Goal: Communication & Community: Answer question/provide support

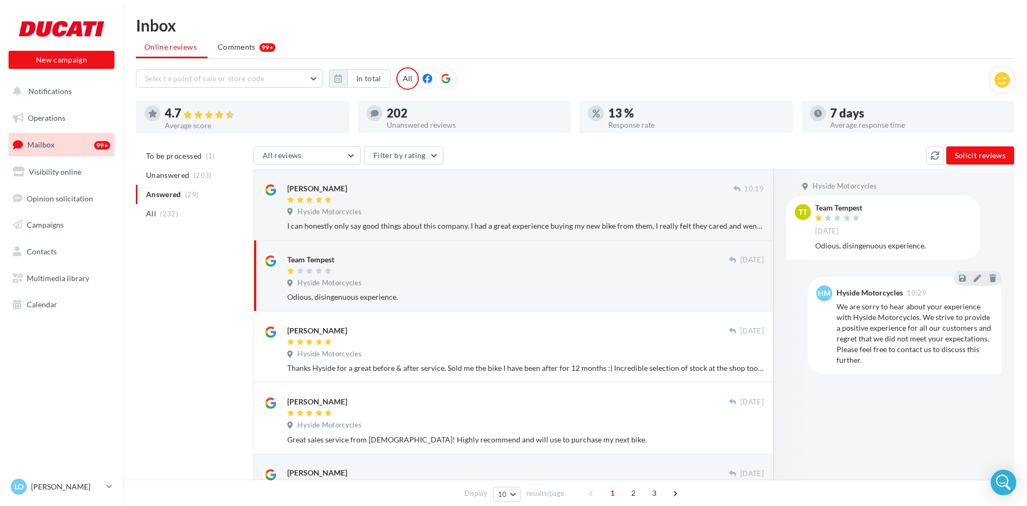
click at [75, 150] on link "Mailbox 99+" at bounding box center [61, 144] width 110 height 23
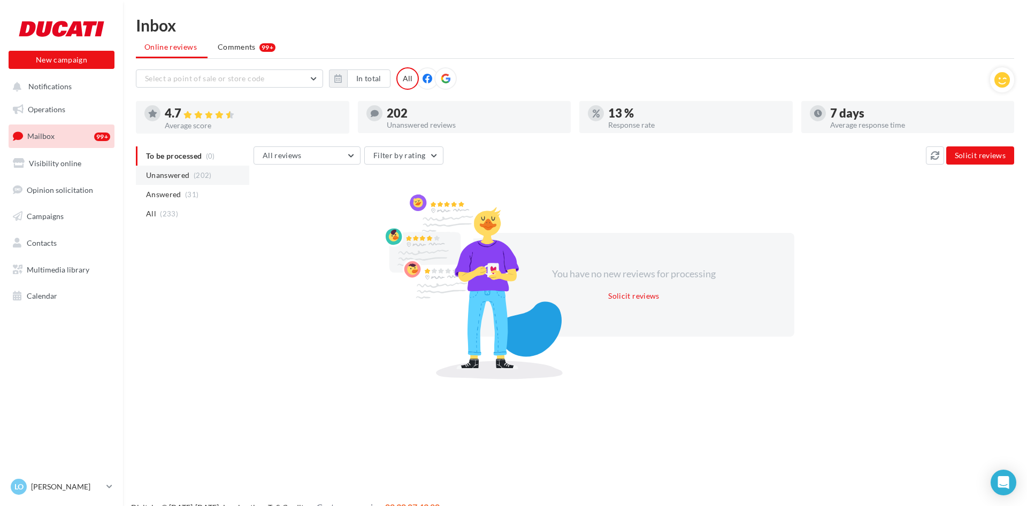
click at [206, 182] on li "Unanswered (202)" at bounding box center [192, 175] width 113 height 19
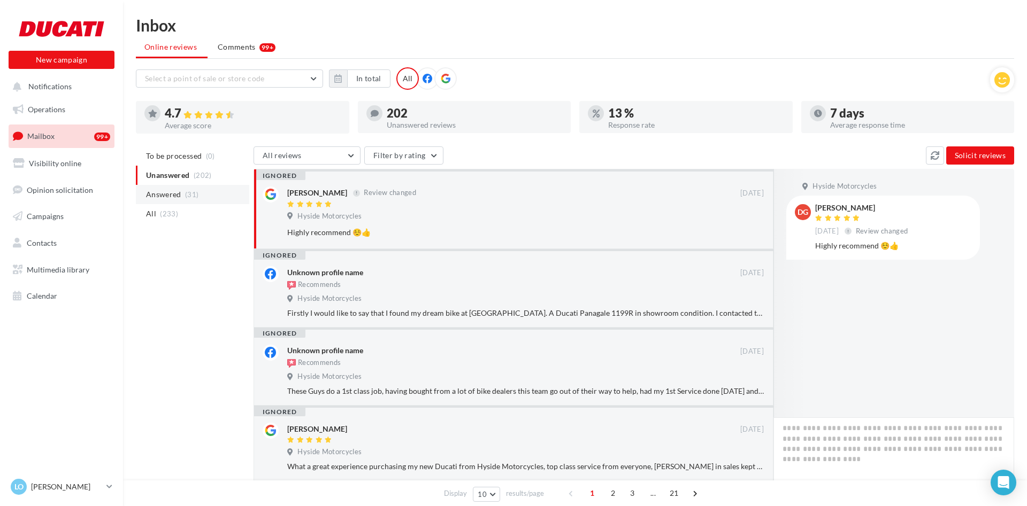
click at [208, 191] on li "Answered (31)" at bounding box center [192, 194] width 113 height 19
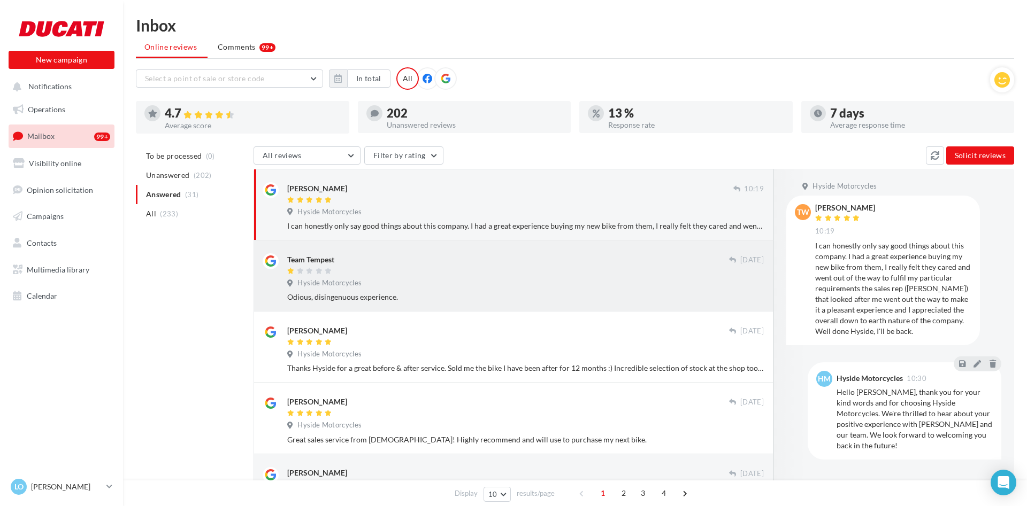
click at [379, 274] on div at bounding box center [508, 271] width 442 height 9
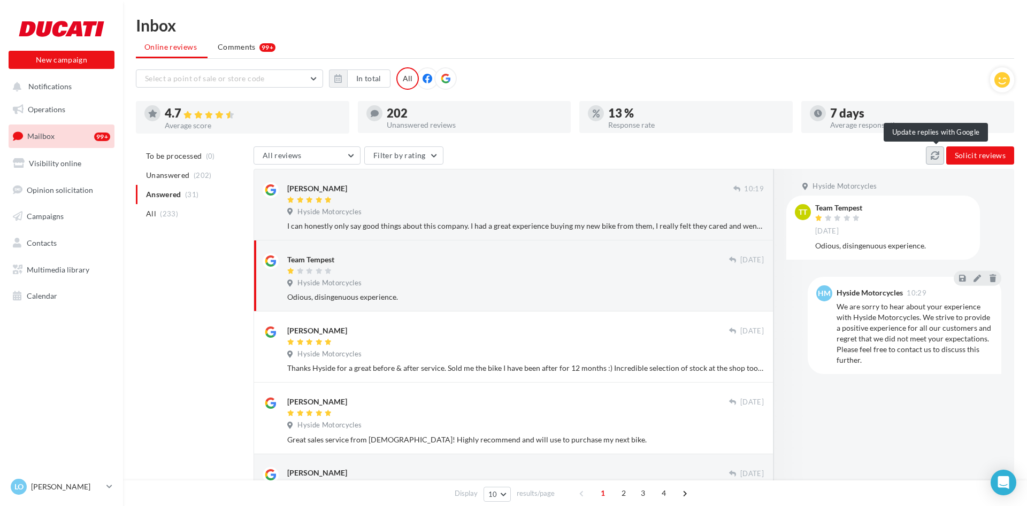
click at [936, 158] on icon at bounding box center [935, 155] width 9 height 9
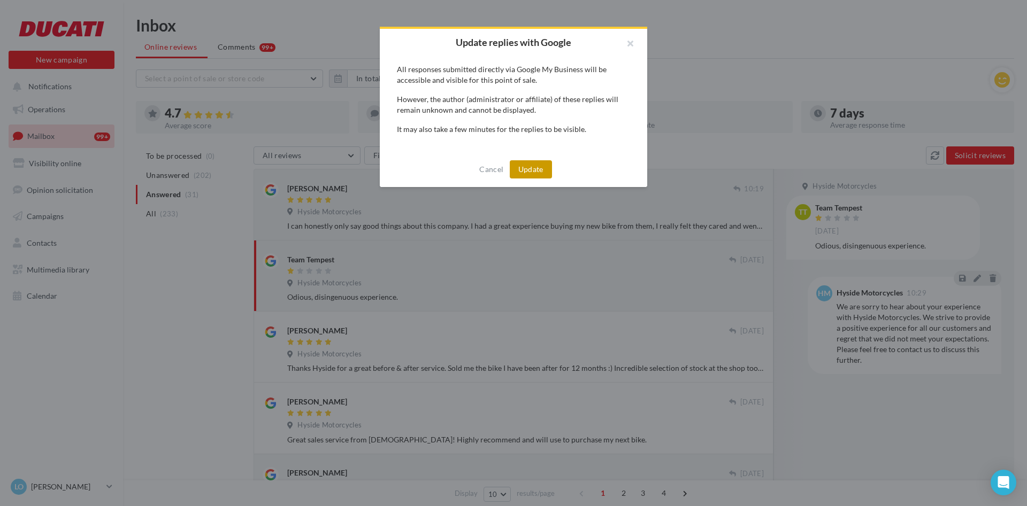
click at [519, 168] on button "Update" at bounding box center [531, 169] width 42 height 18
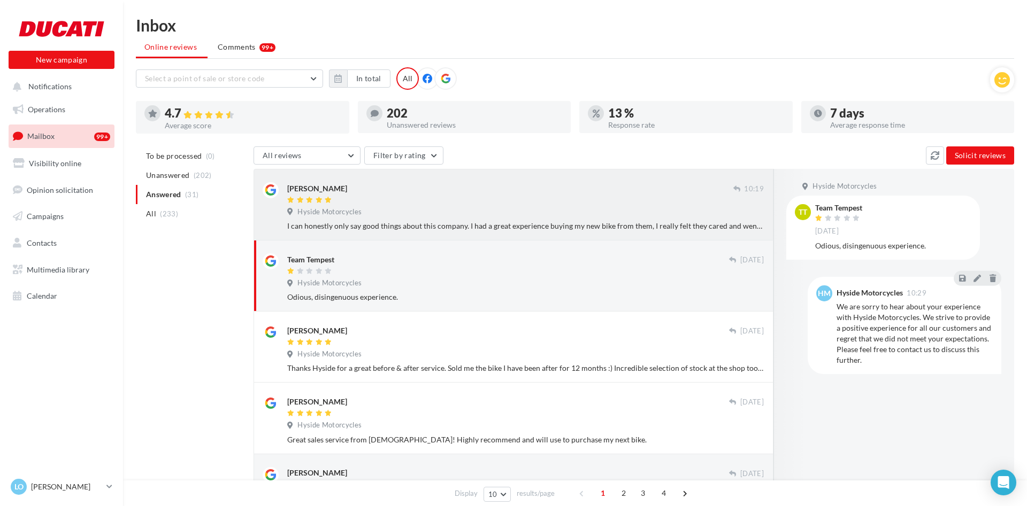
click at [506, 228] on div "I can honestly only say good things about this company. I had a great experienc…" at bounding box center [525, 226] width 477 height 11
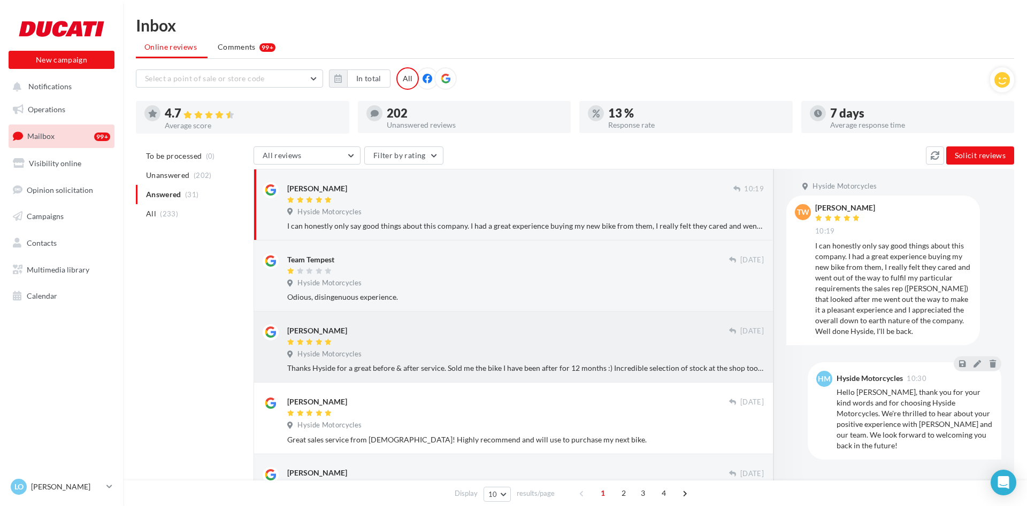
click at [391, 351] on div "David Collister 24 Aug Hyside Motorcycles Thanks Hyside for a great before & af…" at bounding box center [525, 349] width 477 height 49
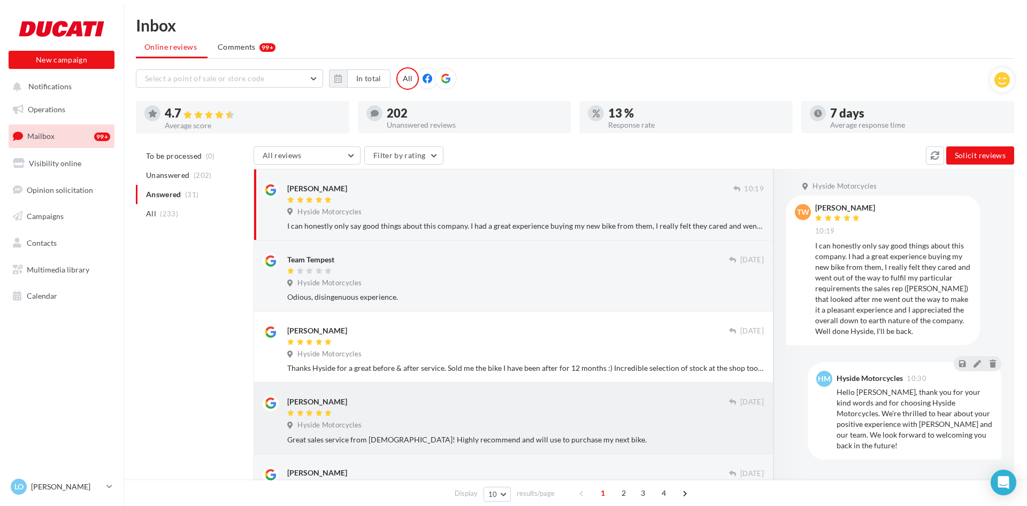
click at [396, 422] on div "Robert Wade 20 Aug Hyside Motorcycles Great sales service from Christian! Highl…" at bounding box center [525, 420] width 477 height 49
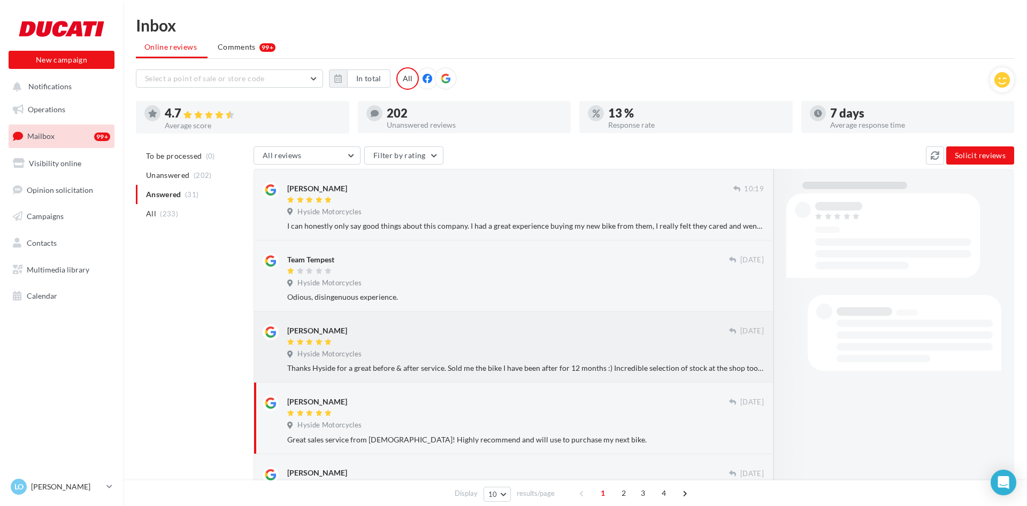
click at [389, 343] on div at bounding box center [508, 343] width 442 height 9
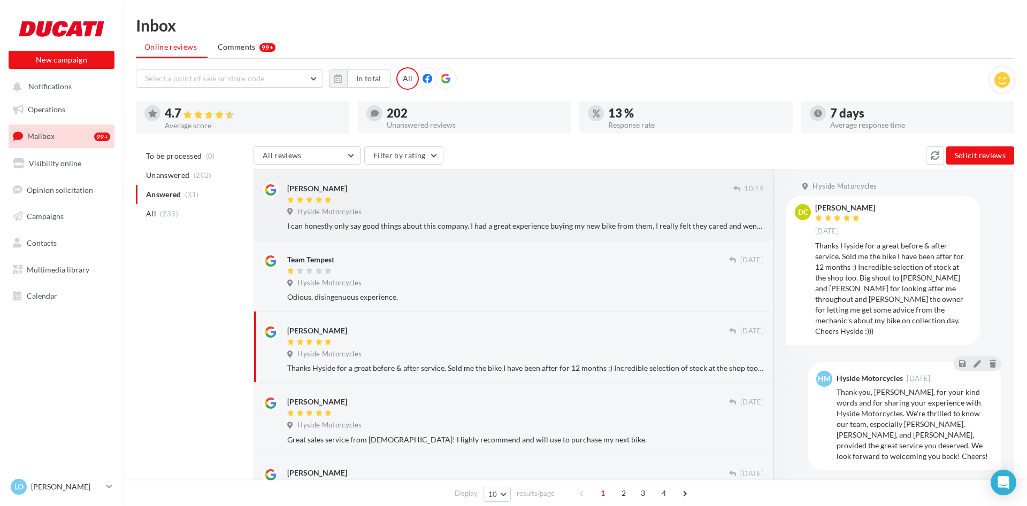
click at [463, 218] on div "Hyside Motorcycles" at bounding box center [525, 214] width 477 height 12
